Goal: Task Accomplishment & Management: Use online tool/utility

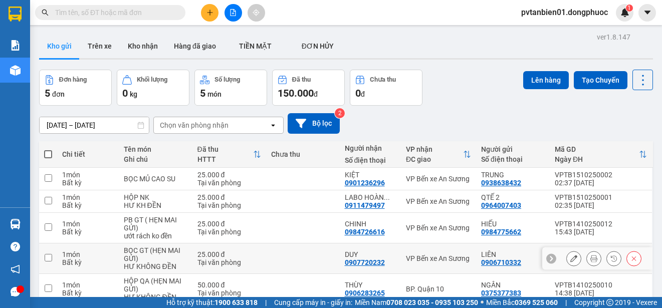
scroll to position [49, 0]
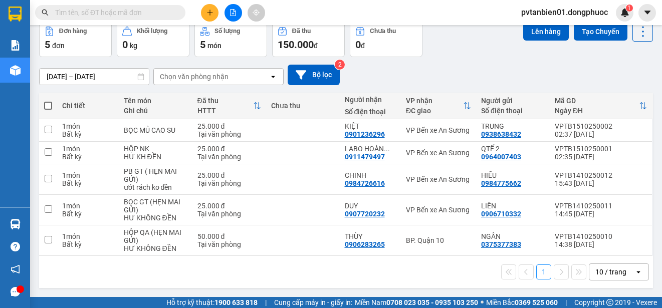
click at [50, 108] on span at bounding box center [48, 106] width 8 height 8
click at [48, 101] on input "checkbox" at bounding box center [48, 101] width 0 height 0
checkbox input "true"
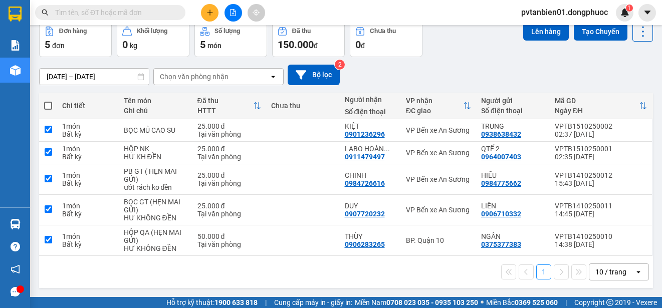
checkbox input "true"
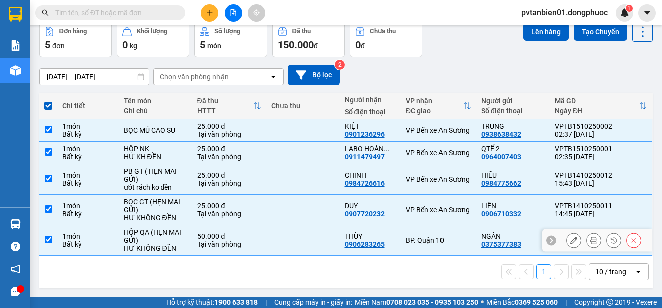
click at [440, 239] on div "BP. Quận 10" at bounding box center [438, 240] width 65 height 8
checkbox input "false"
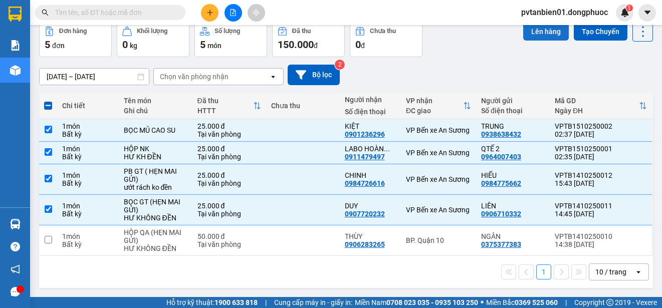
click at [544, 31] on button "Lên hàng" at bounding box center [546, 32] width 46 height 18
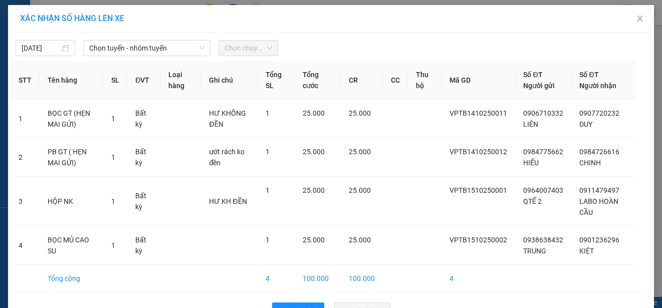
click at [162, 38] on div "[DATE] Chọn tuyến - nhóm tuyến Chọn chuyến" at bounding box center [331, 45] width 641 height 21
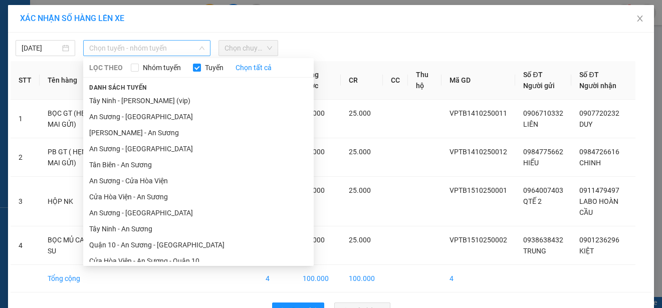
click at [169, 42] on span "Chọn tuyến - nhóm tuyến" at bounding box center [146, 48] width 115 height 15
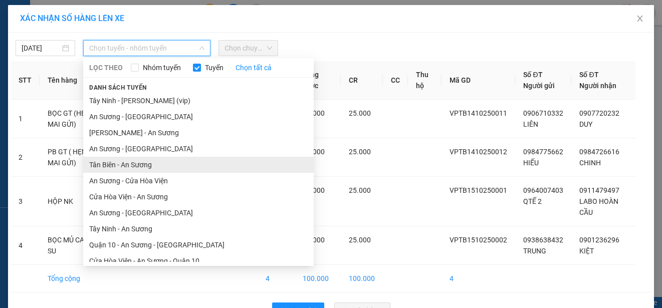
click at [112, 165] on li "Tân Biên - An Sương" at bounding box center [198, 165] width 230 height 16
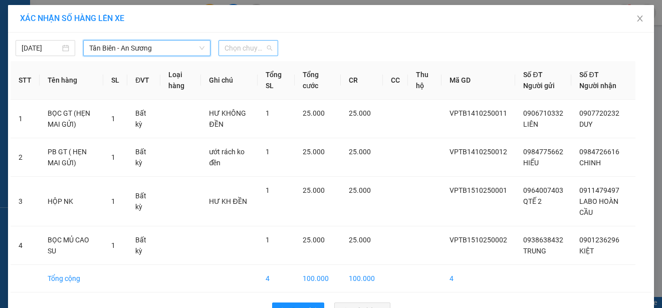
click at [246, 49] on span "Chọn chuyến" at bounding box center [248, 48] width 48 height 15
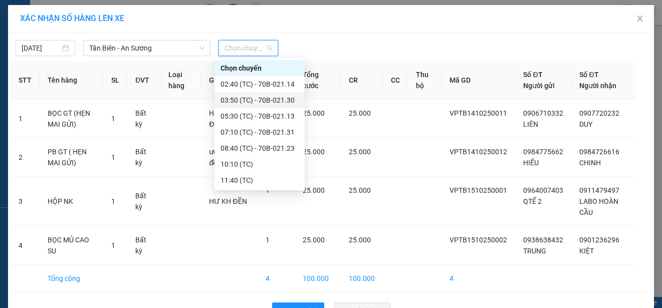
click at [273, 103] on div "03:50 (TC) - 70B-021.30" at bounding box center [259, 100] width 78 height 11
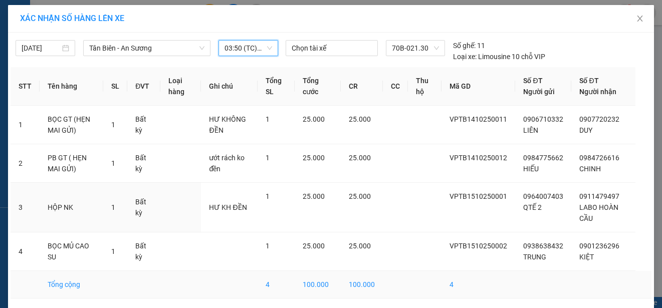
scroll to position [36, 0]
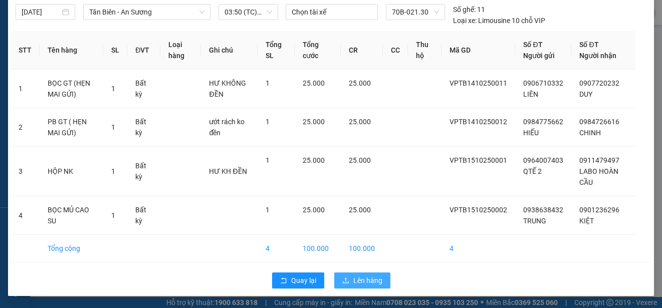
click at [359, 283] on span "Lên hàng" at bounding box center [367, 280] width 29 height 11
